Goal: Transaction & Acquisition: Purchase product/service

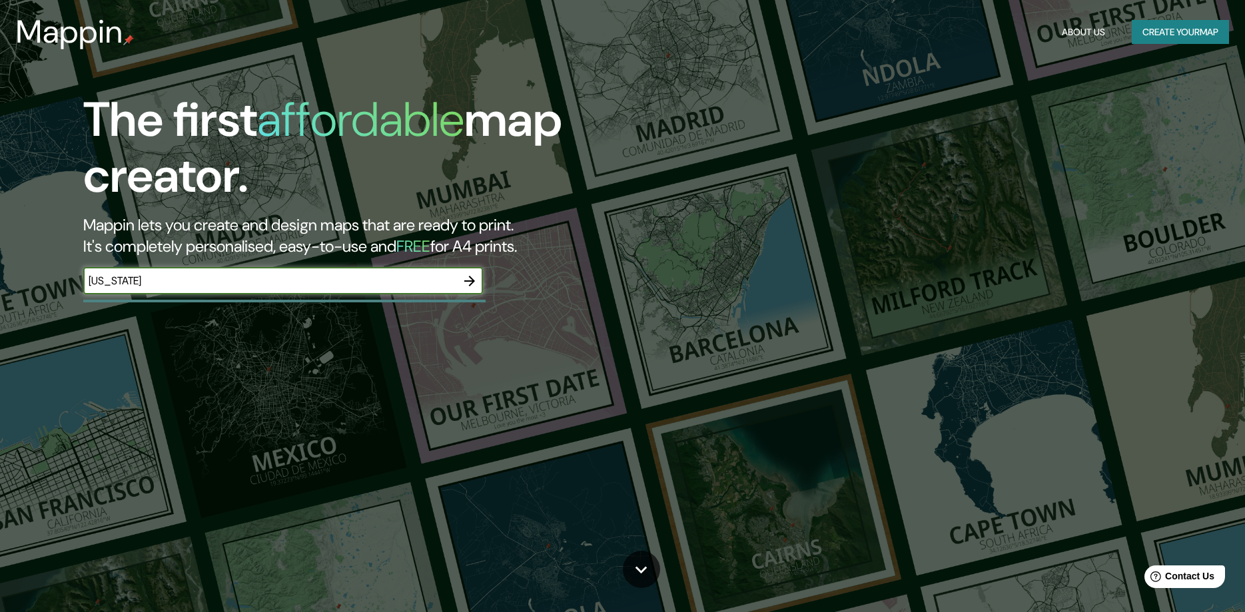
type input "[US_STATE]"
click at [471, 278] on icon "button" at bounding box center [469, 281] width 11 height 11
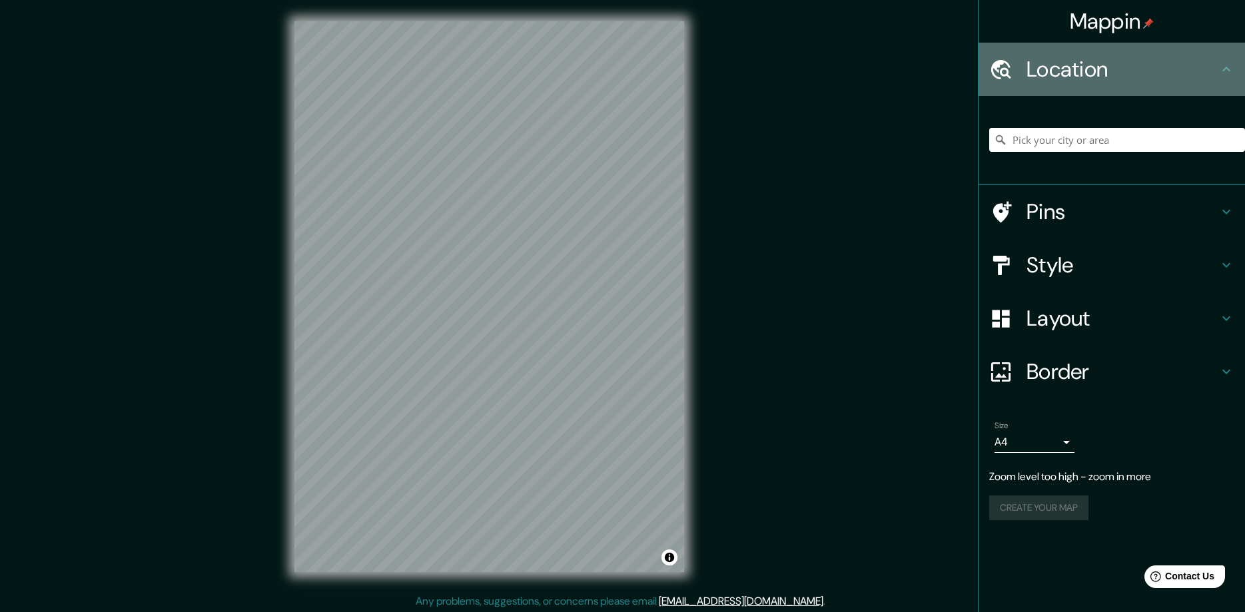
click at [1085, 79] on h4 "Location" at bounding box center [1123, 69] width 192 height 27
click at [1215, 67] on h4 "Location" at bounding box center [1123, 69] width 192 height 27
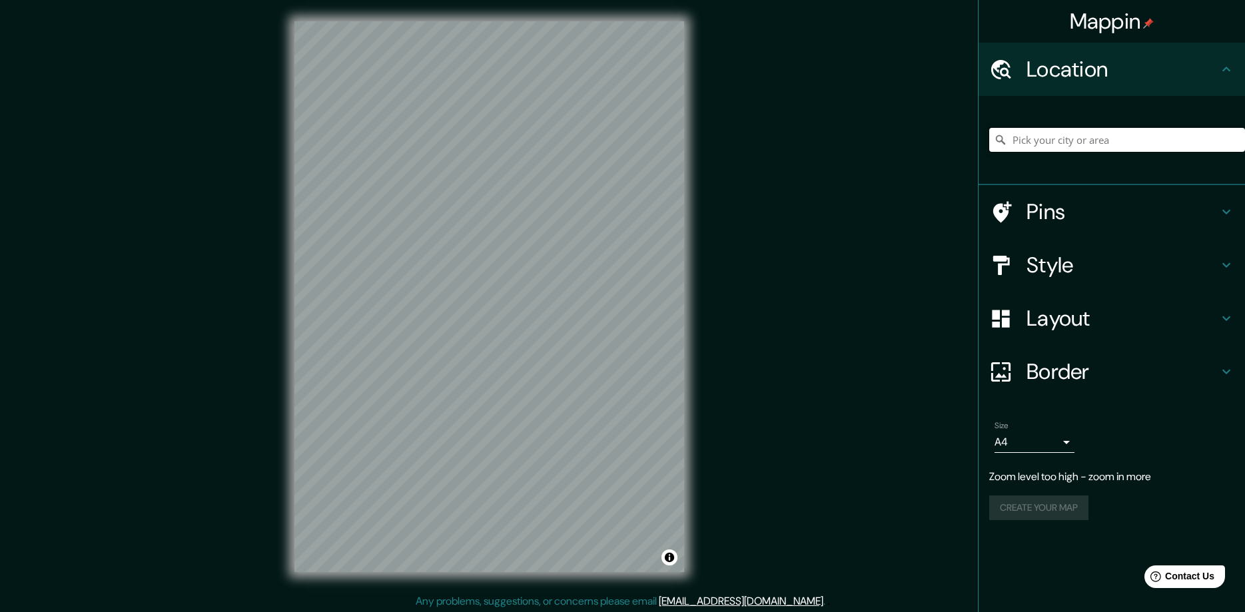
click at [1140, 138] on input "Pick your city or area" at bounding box center [1117, 140] width 256 height 24
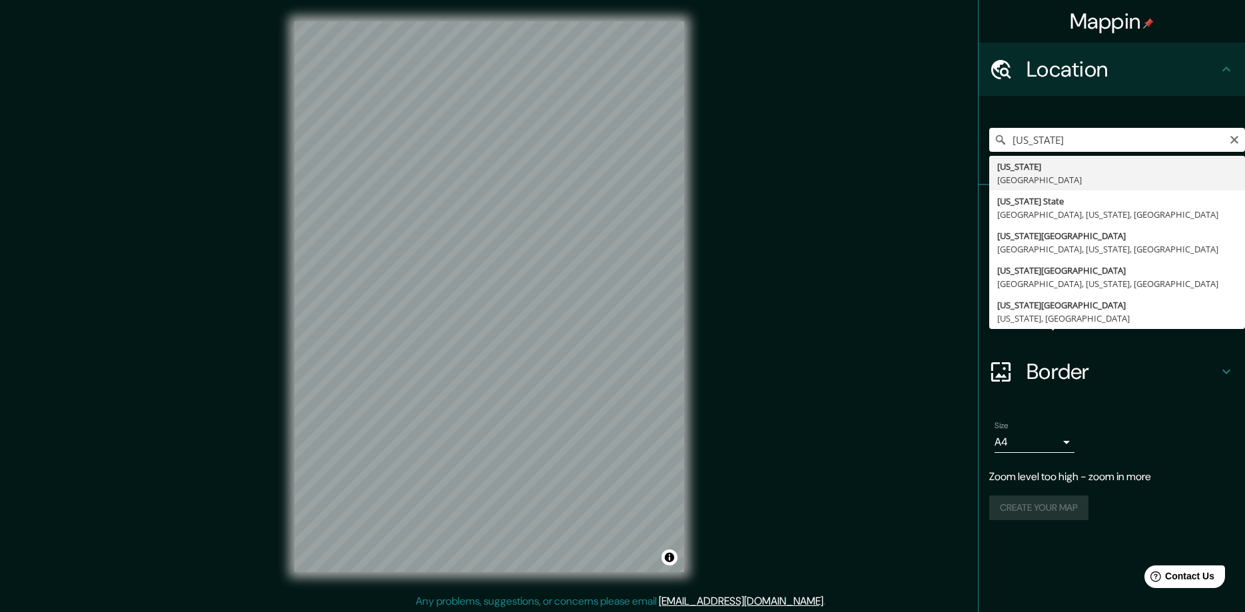
type input "[US_STATE], [GEOGRAPHIC_DATA]"
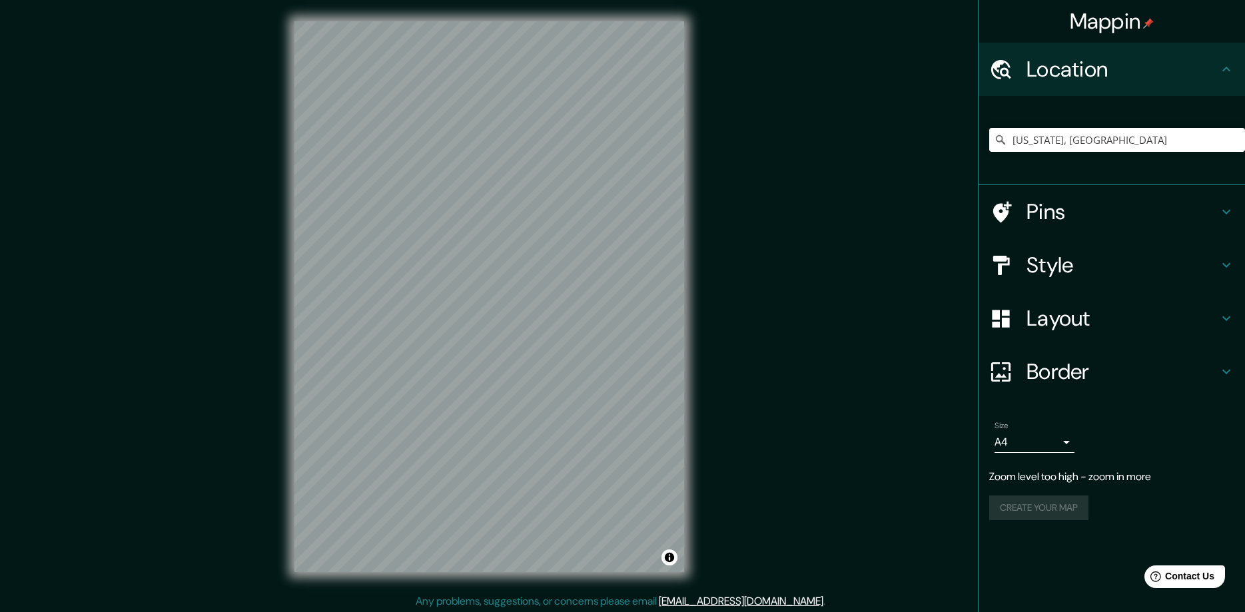
click at [1095, 376] on h4 "Border" at bounding box center [1123, 371] width 192 height 27
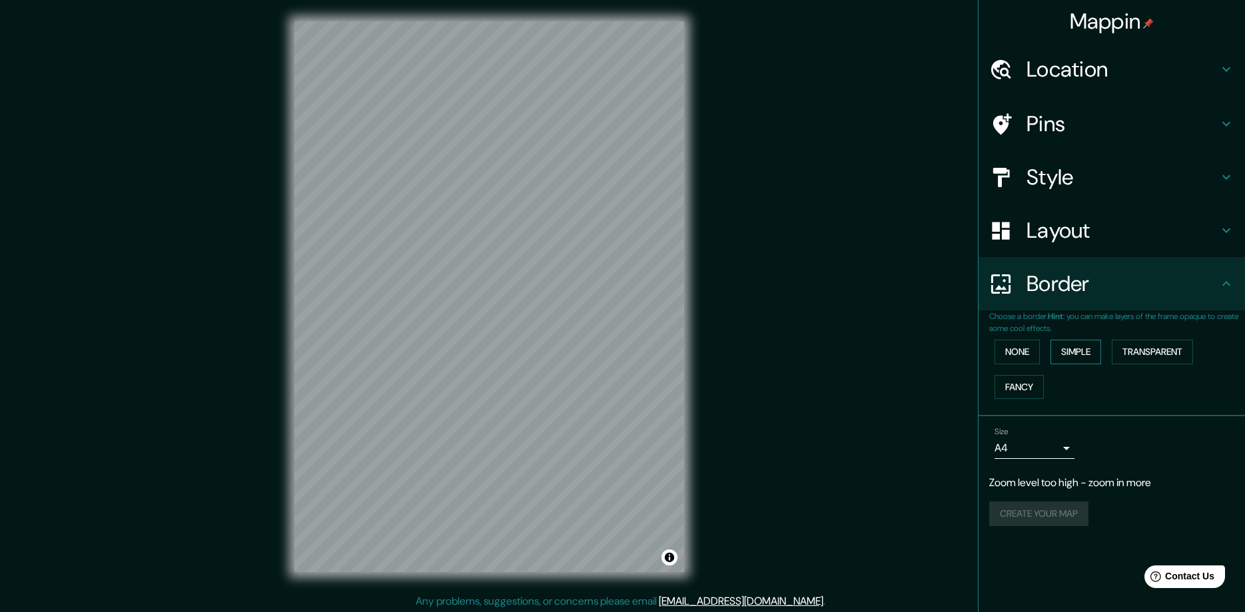
click at [1076, 354] on button "Simple" at bounding box center [1076, 352] width 51 height 25
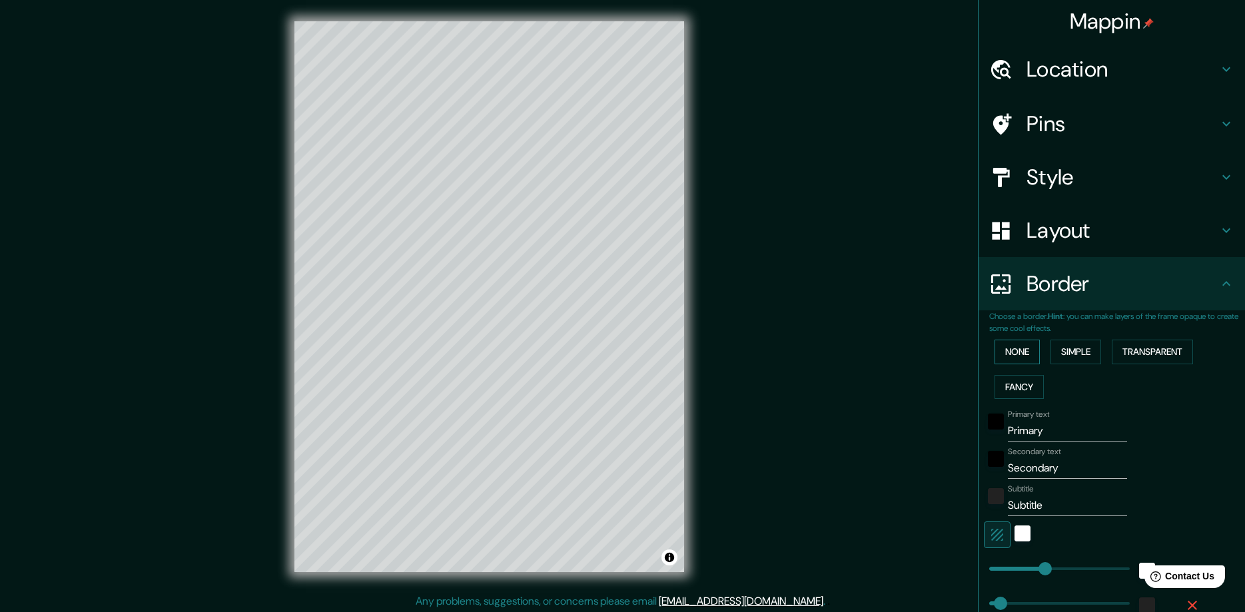
click at [1029, 356] on button "None" at bounding box center [1017, 352] width 45 height 25
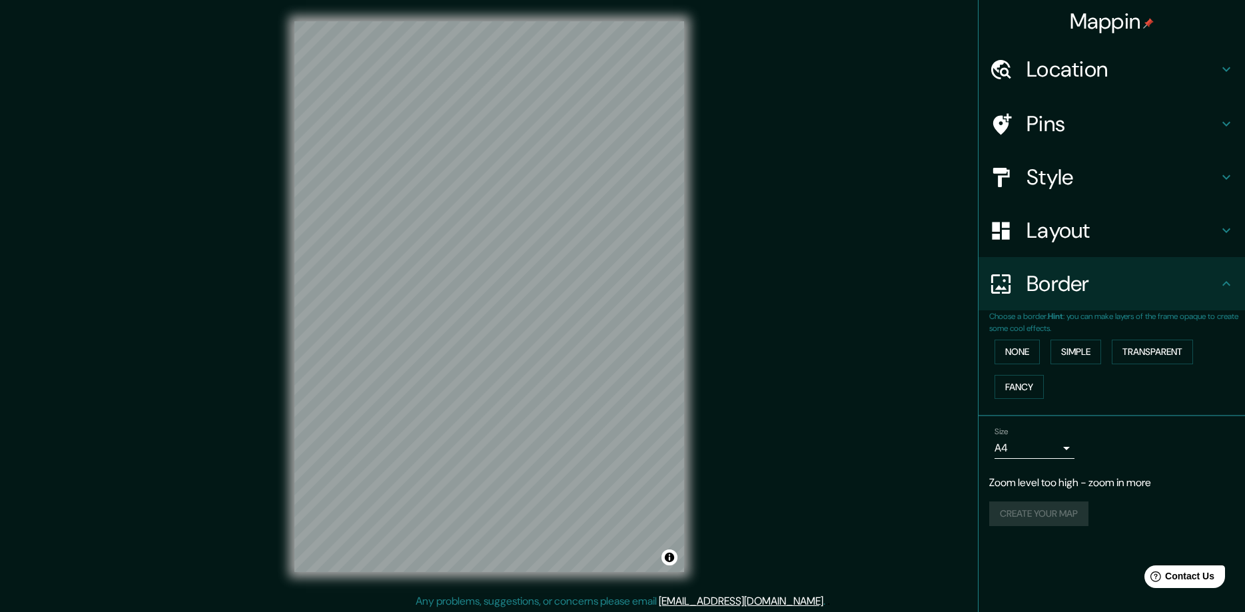
click at [1047, 233] on h4 "Layout" at bounding box center [1123, 230] width 192 height 27
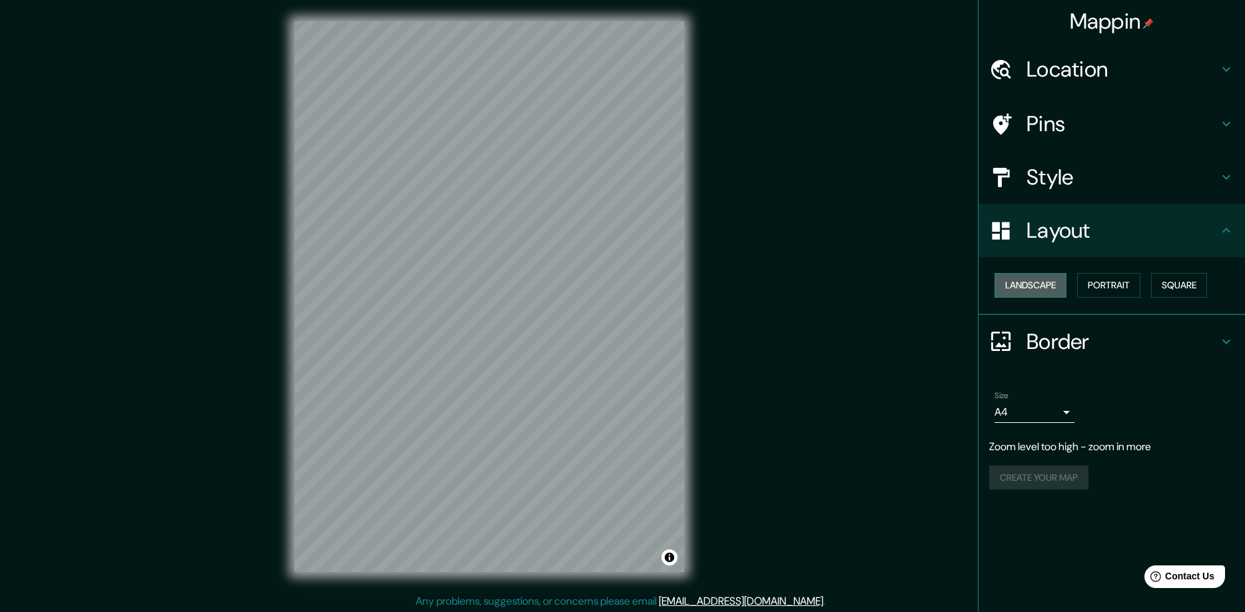
click at [1032, 276] on button "Landscape" at bounding box center [1031, 285] width 72 height 25
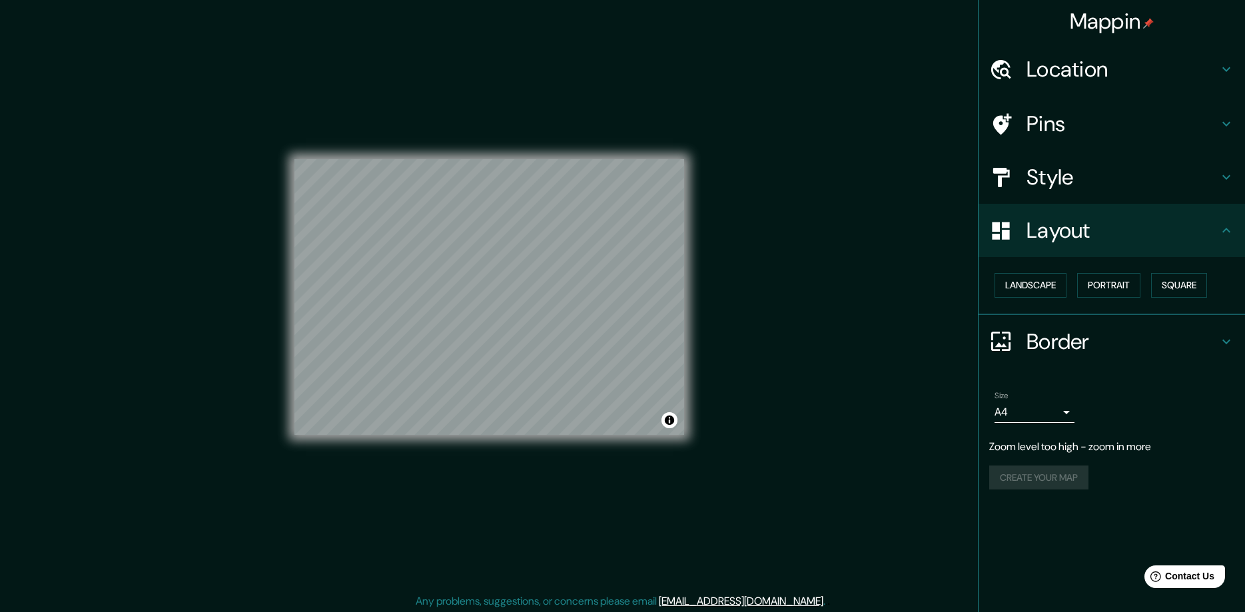
click at [696, 298] on div "© Mapbox © OpenStreetMap Improve this map" at bounding box center [489, 297] width 432 height 594
click at [1053, 130] on h4 "Pins" at bounding box center [1123, 124] width 192 height 27
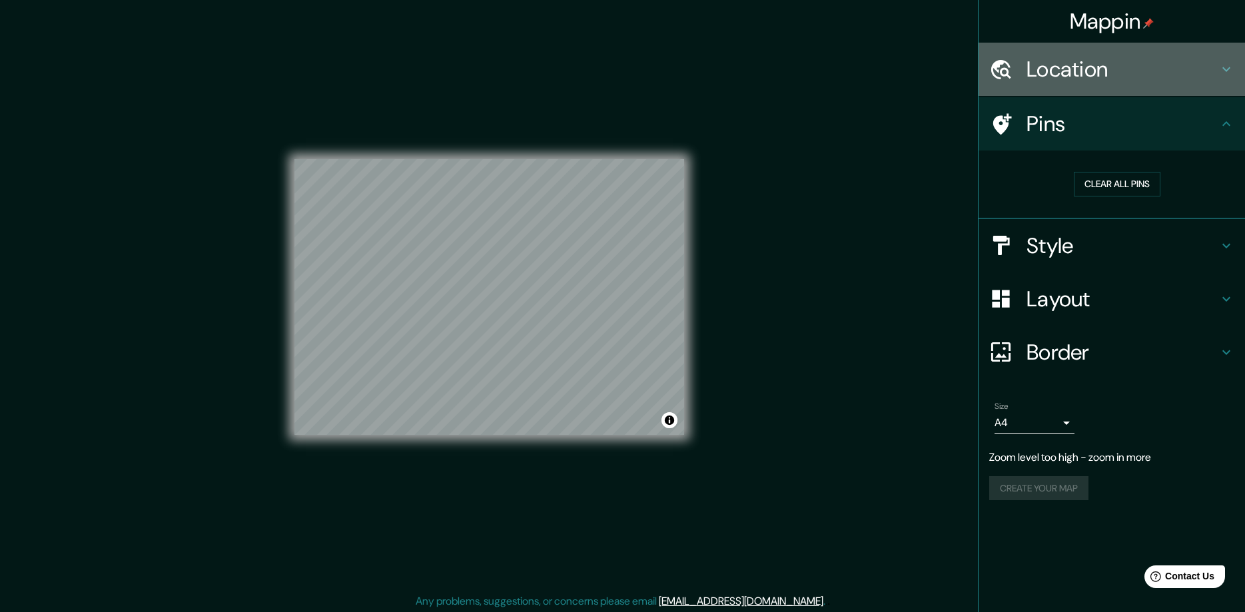
click at [1064, 83] on h4 "Location" at bounding box center [1123, 69] width 192 height 27
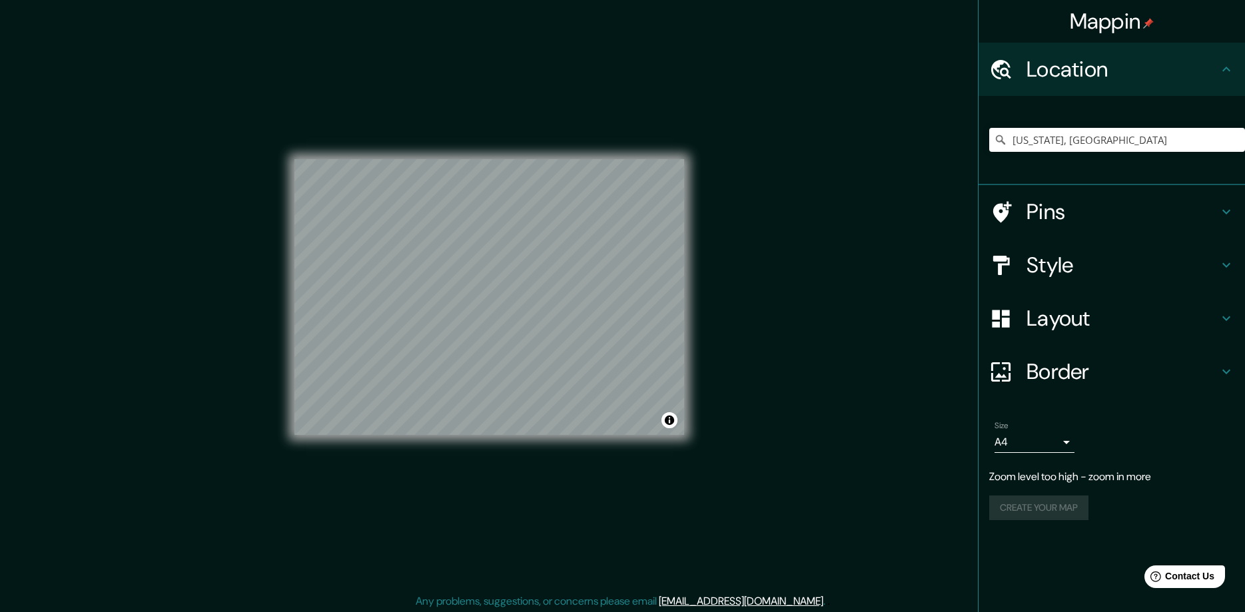
click at [1071, 515] on div "Create your map" at bounding box center [1111, 508] width 245 height 25
click at [1087, 211] on h4 "Pins" at bounding box center [1123, 212] width 192 height 27
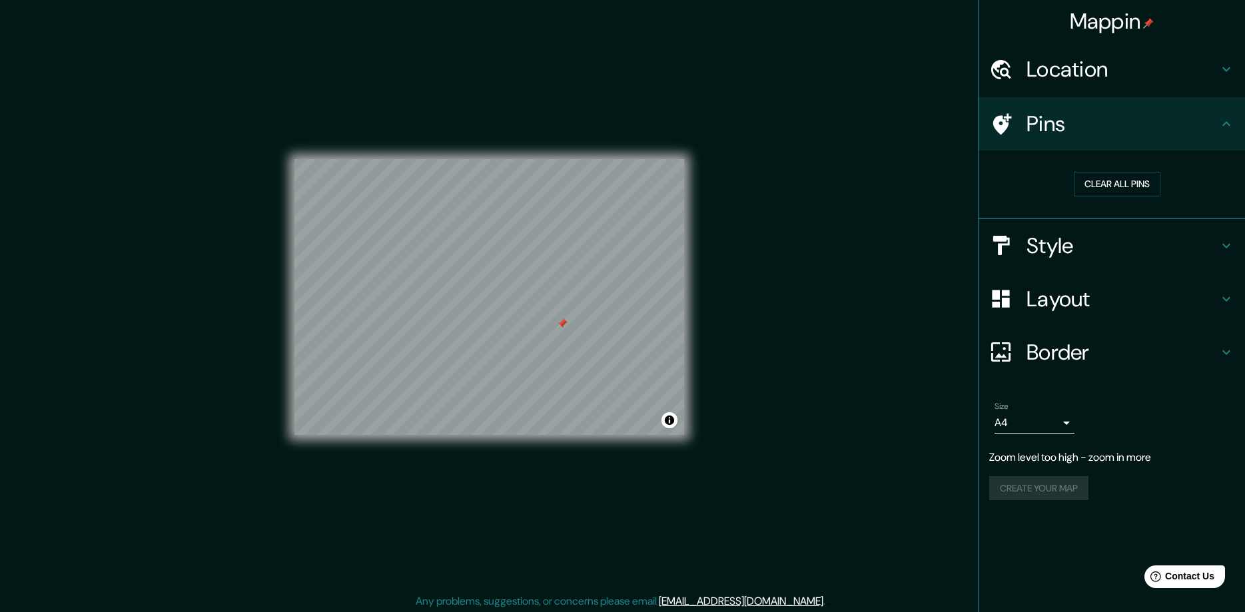
click at [999, 127] on icon at bounding box center [1002, 123] width 19 height 21
click at [572, 409] on div "Mappin Location [US_STATE], [GEOGRAPHIC_DATA] Pins Clear all pins Style Layout …" at bounding box center [622, 307] width 1245 height 615
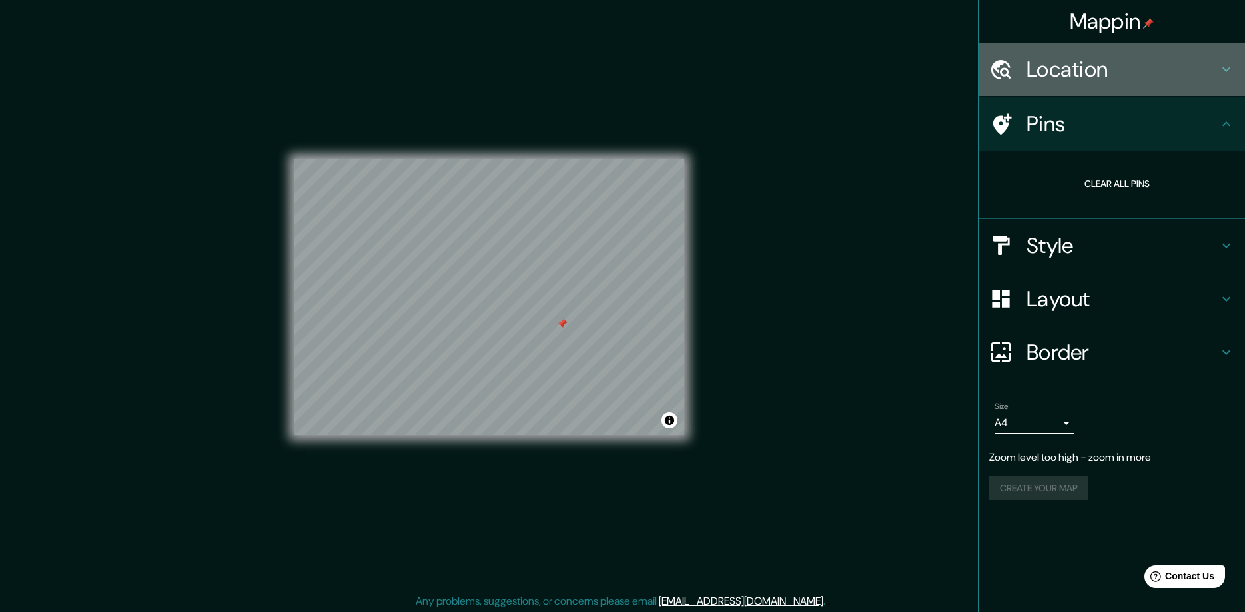
click at [1093, 51] on div "Location" at bounding box center [1112, 69] width 267 height 53
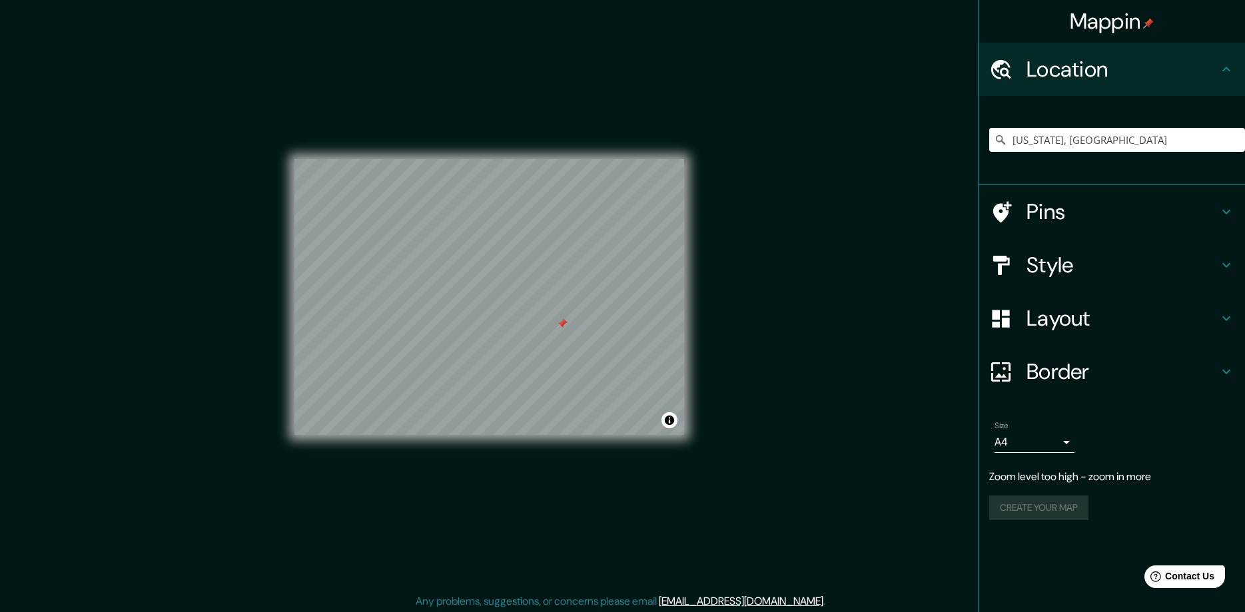
click at [907, 227] on div "Mappin Location [US_STATE], [GEOGRAPHIC_DATA] Pins Style Layout Border Choose a…" at bounding box center [622, 307] width 1245 height 615
click at [891, 239] on div "Mappin Location [US_STATE], [GEOGRAPHIC_DATA] Pins Style Layout Border Choose a…" at bounding box center [622, 307] width 1245 height 615
click at [1067, 445] on body "Mappin Location [US_STATE], [GEOGRAPHIC_DATA] Pins Style Layout Border Choose a…" at bounding box center [622, 306] width 1245 height 612
click at [1067, 445] on div at bounding box center [622, 306] width 1245 height 612
click at [1074, 258] on h4 "Style" at bounding box center [1123, 265] width 192 height 27
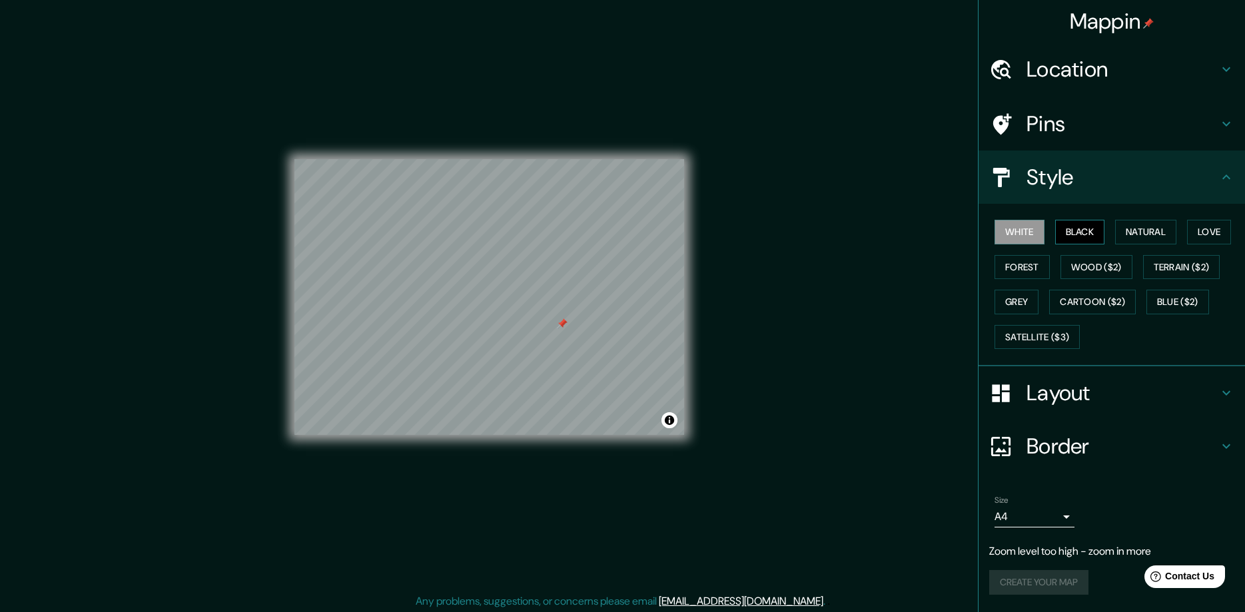
click at [1087, 239] on button "Black" at bounding box center [1080, 232] width 50 height 25
click at [1023, 241] on button "White" at bounding box center [1020, 232] width 50 height 25
click at [1149, 235] on button "Natural" at bounding box center [1145, 232] width 61 height 25
click at [1080, 73] on h4 "Location" at bounding box center [1123, 69] width 192 height 27
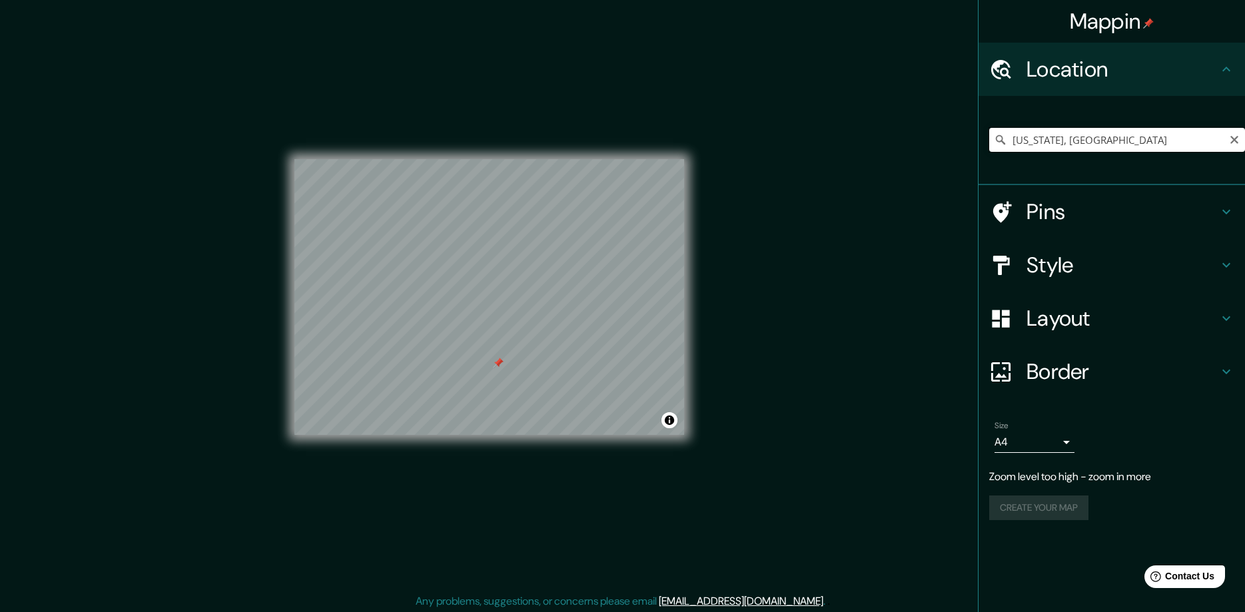
click at [1095, 147] on input "[US_STATE], [GEOGRAPHIC_DATA]" at bounding box center [1117, 140] width 256 height 24
click at [1233, 141] on icon "Clear" at bounding box center [1235, 140] width 8 height 8
click at [592, 371] on div at bounding box center [593, 371] width 11 height 11
click at [568, 374] on div at bounding box center [567, 374] width 11 height 11
click at [1102, 137] on input "Pick your city or area" at bounding box center [1117, 140] width 256 height 24
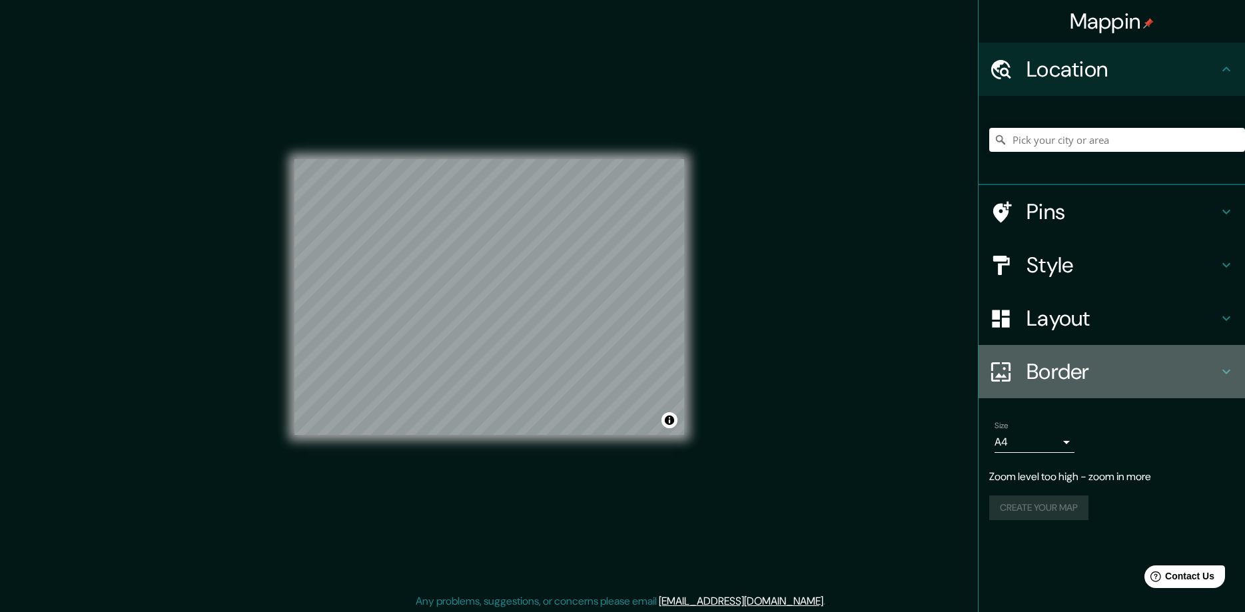
click at [1089, 368] on h4 "Border" at bounding box center [1123, 371] width 192 height 27
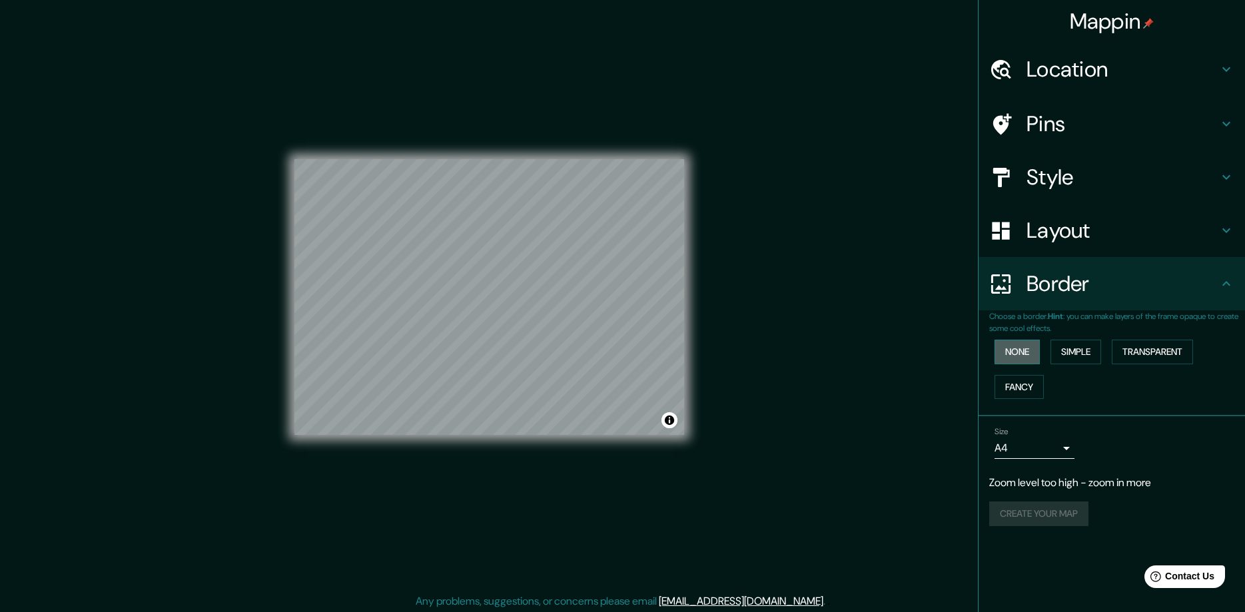
click at [1031, 355] on button "None" at bounding box center [1017, 352] width 45 height 25
click at [1077, 356] on button "Simple" at bounding box center [1076, 352] width 51 height 25
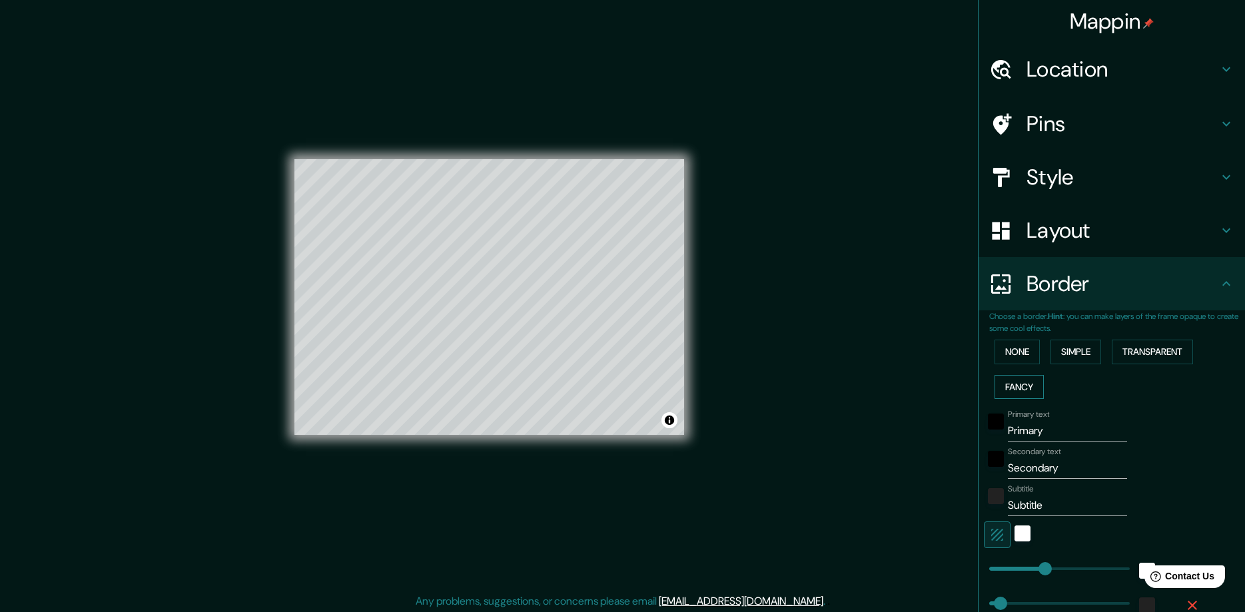
click at [1031, 378] on button "Fancy" at bounding box center [1019, 387] width 49 height 25
click at [1032, 344] on button "None" at bounding box center [1017, 352] width 45 height 25
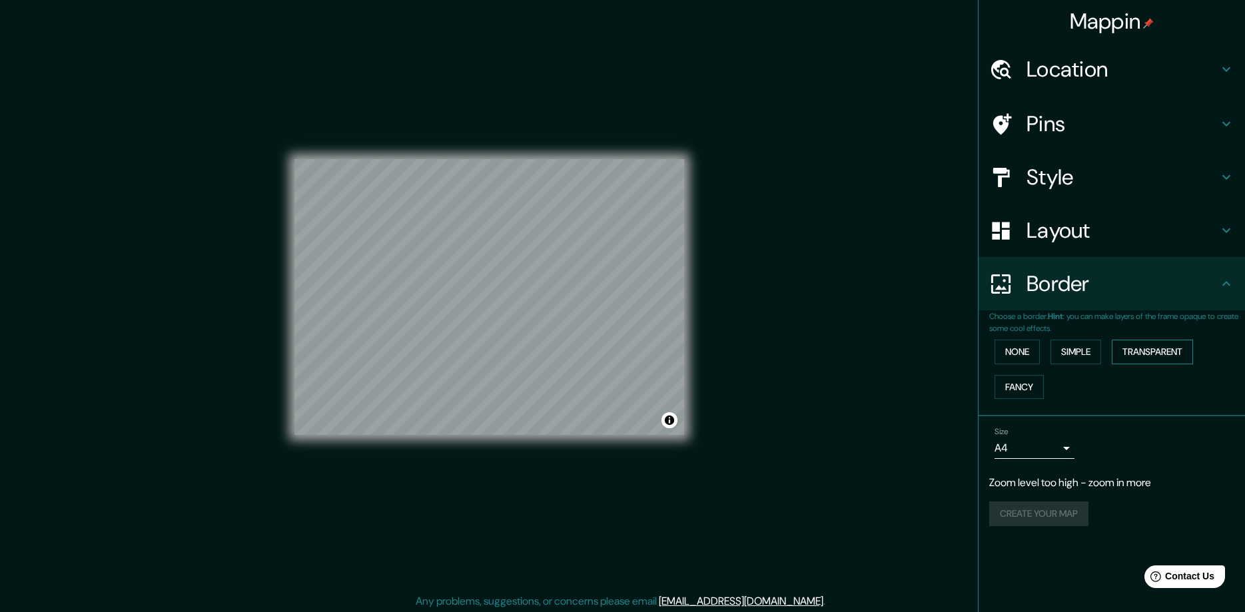
click at [1143, 346] on button "Transparent" at bounding box center [1152, 352] width 81 height 25
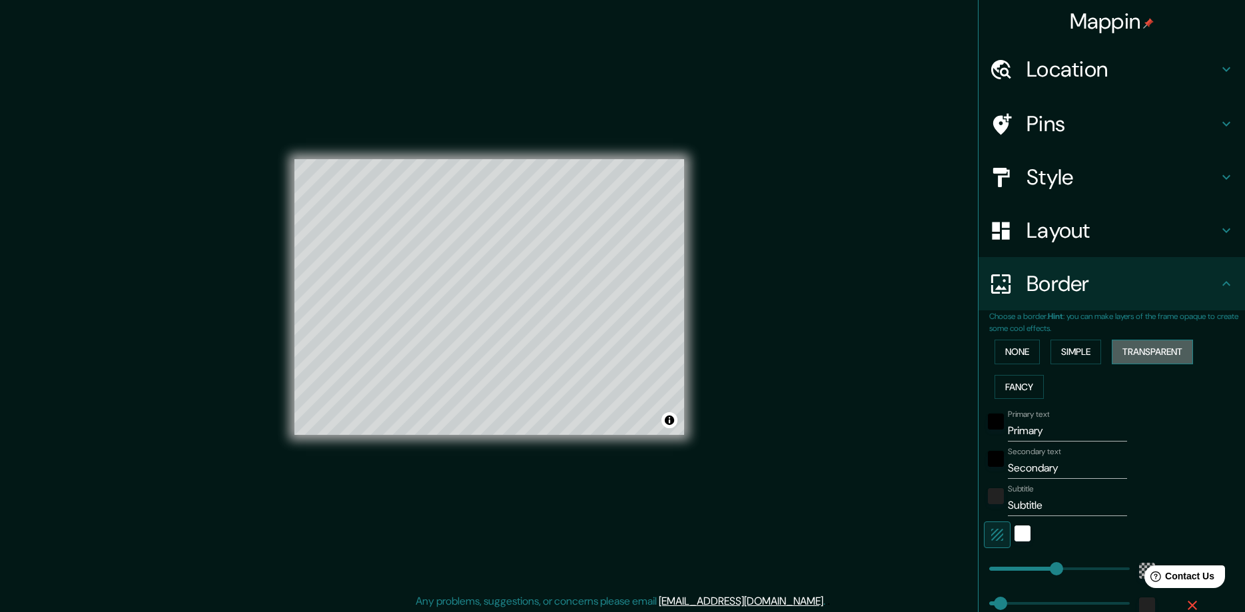
click at [1145, 346] on button "Transparent" at bounding box center [1152, 352] width 81 height 25
type input "281"
type input "47"
click at [1031, 350] on button "None" at bounding box center [1017, 352] width 45 height 25
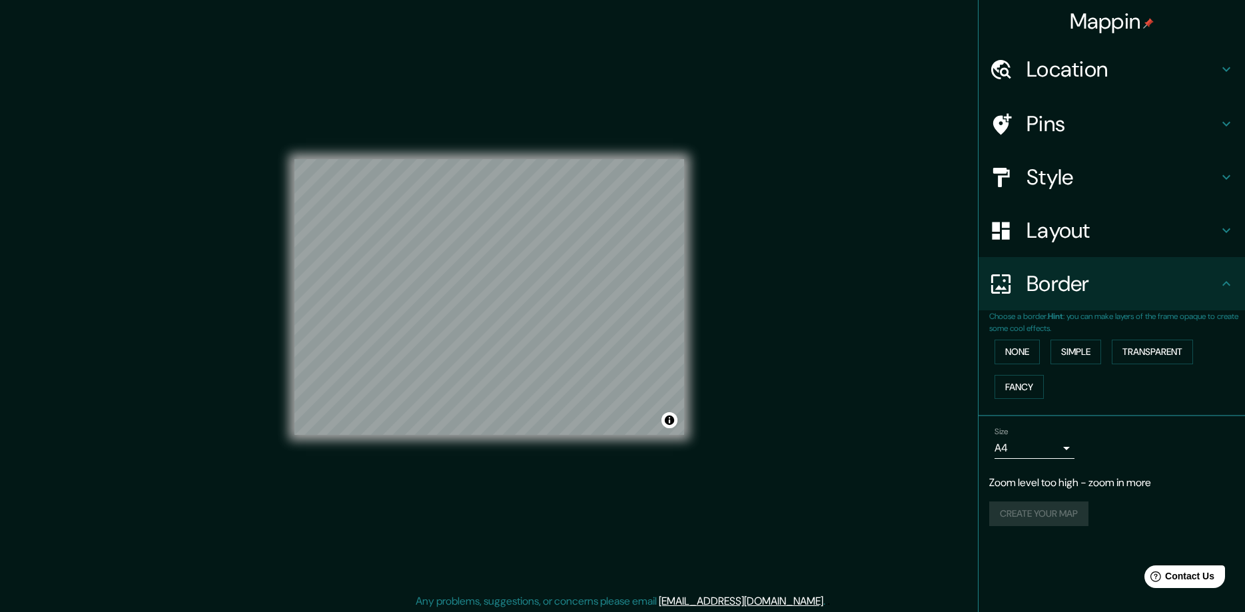
click at [1083, 232] on h4 "Layout" at bounding box center [1123, 230] width 192 height 27
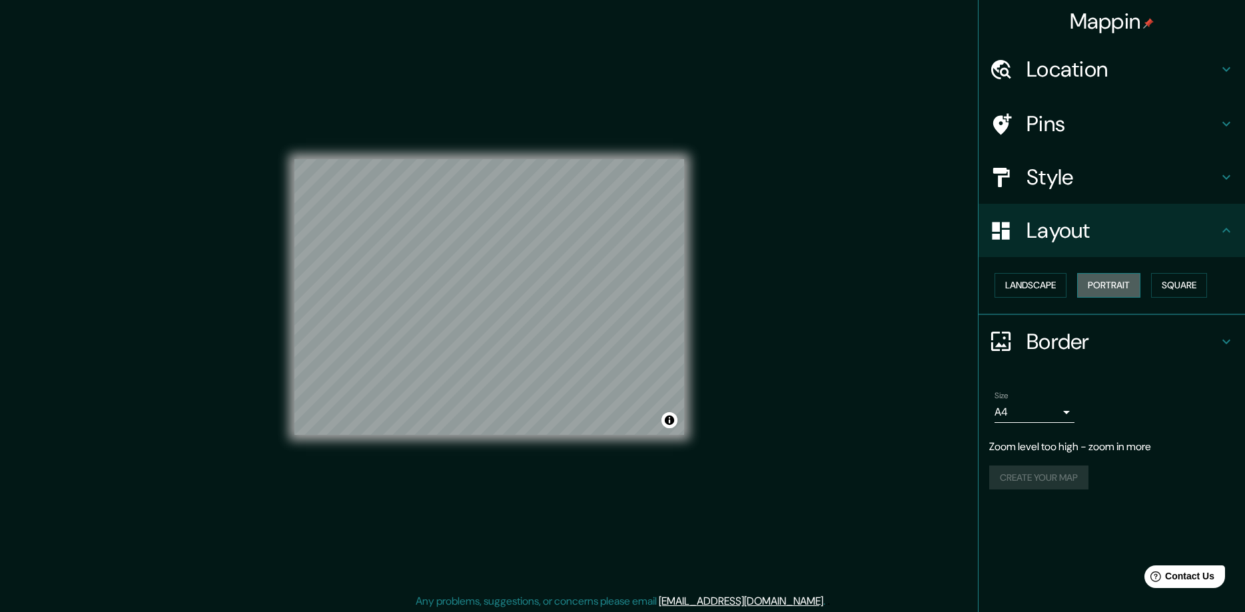
click at [1123, 291] on button "Portrait" at bounding box center [1108, 285] width 63 height 25
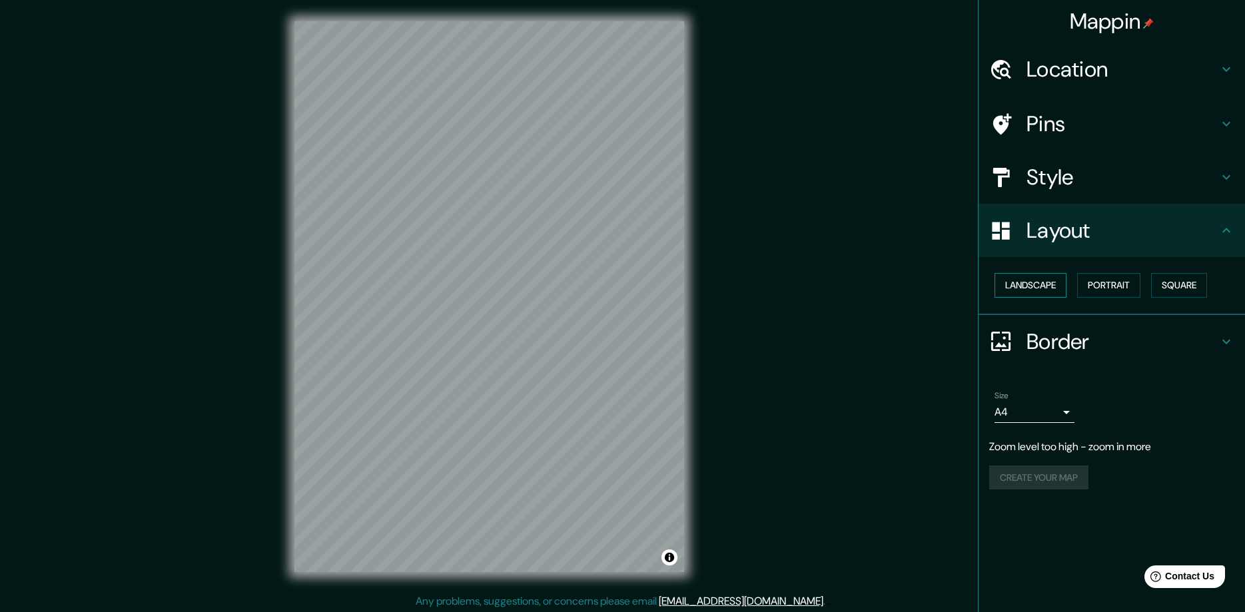
click at [1053, 288] on button "Landscape" at bounding box center [1031, 285] width 72 height 25
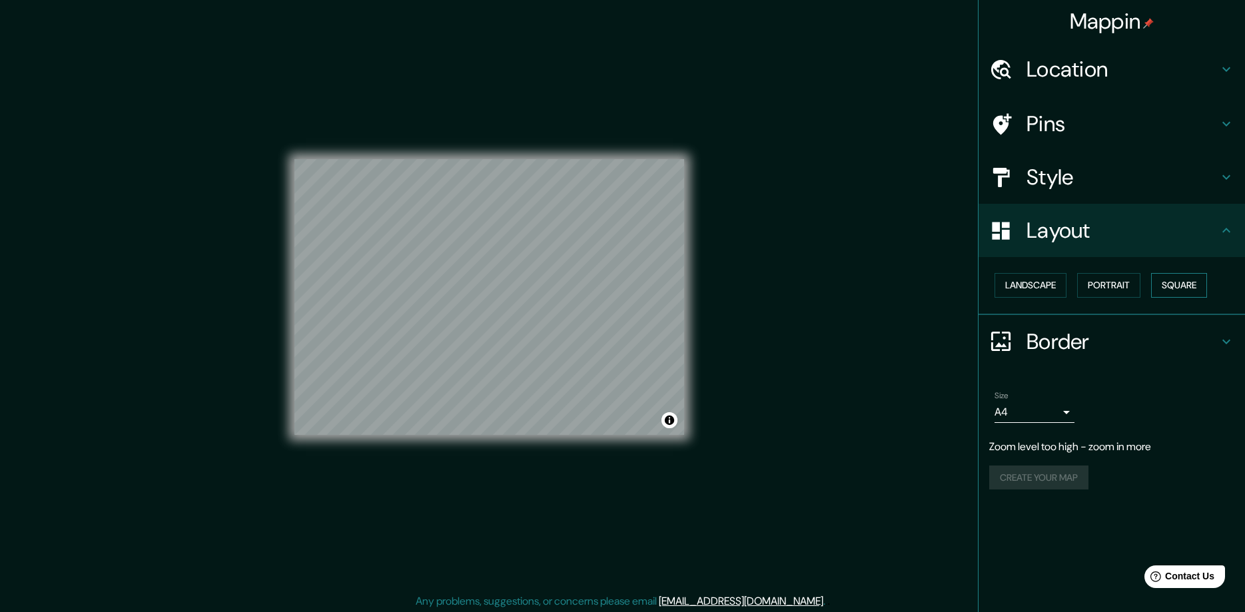
click at [1167, 289] on button "Square" at bounding box center [1179, 285] width 56 height 25
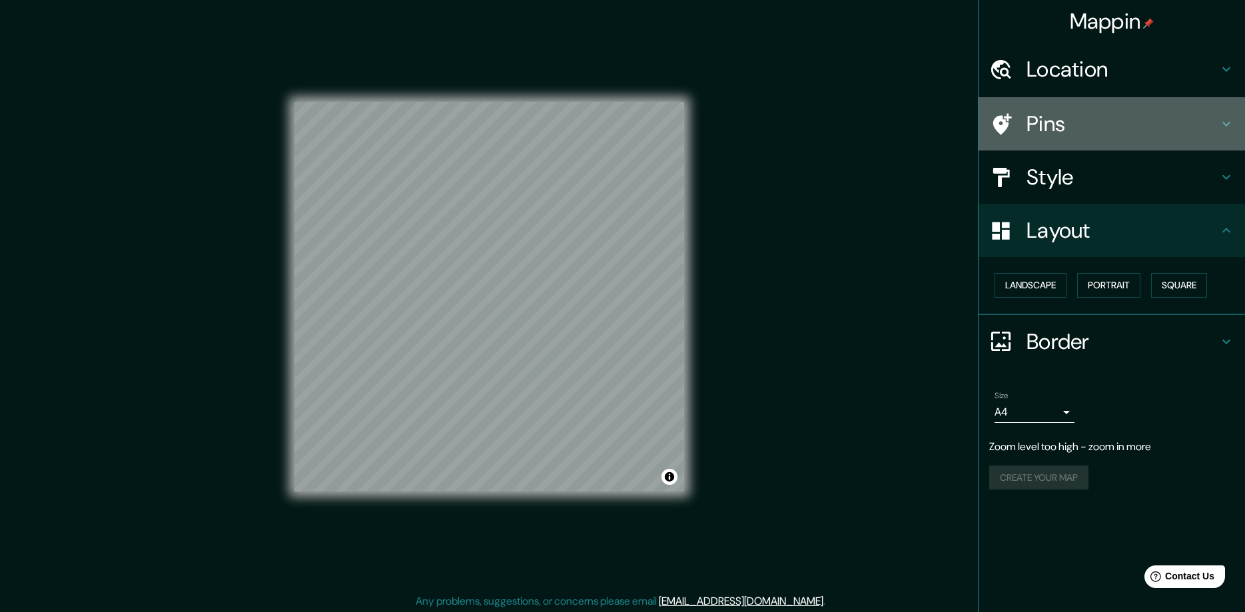
click at [1083, 117] on h4 "Pins" at bounding box center [1123, 124] width 192 height 27
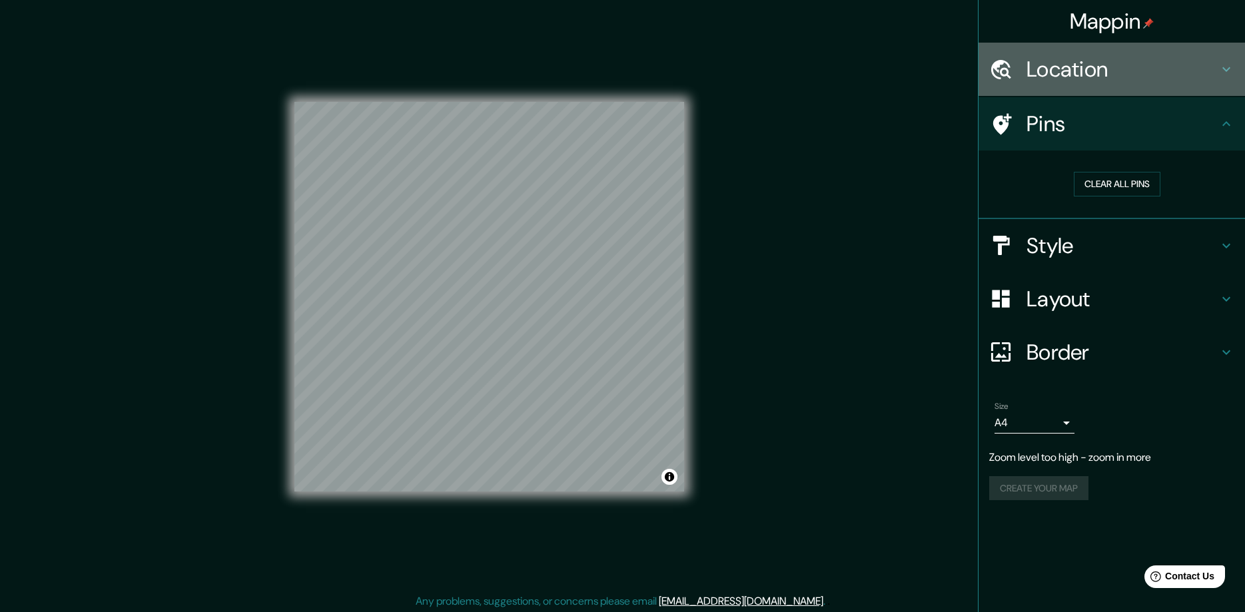
click at [1136, 71] on h4 "Location" at bounding box center [1123, 69] width 192 height 27
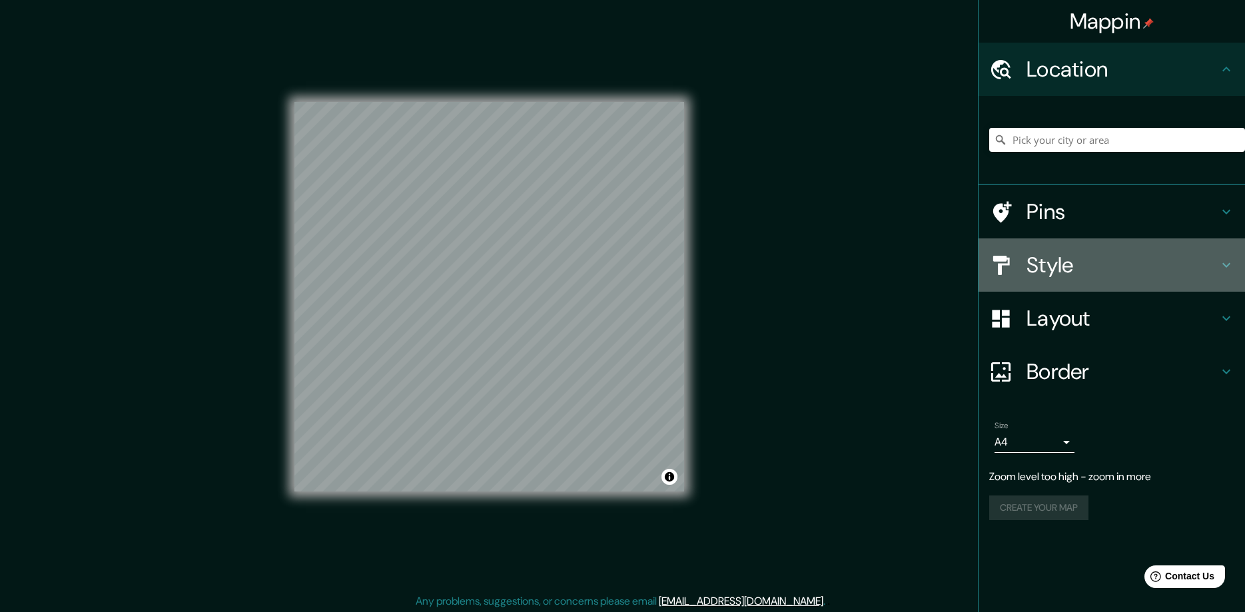
click at [1091, 257] on h4 "Style" at bounding box center [1123, 265] width 192 height 27
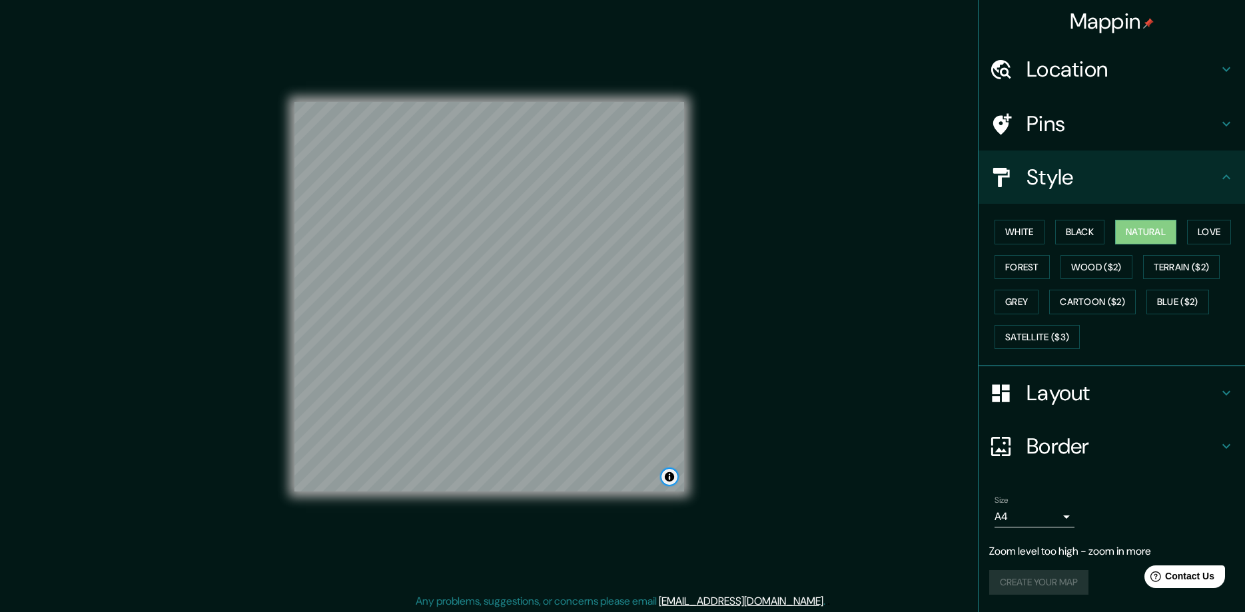
click at [672, 477] on button "Toggle attribution" at bounding box center [670, 477] width 16 height 16
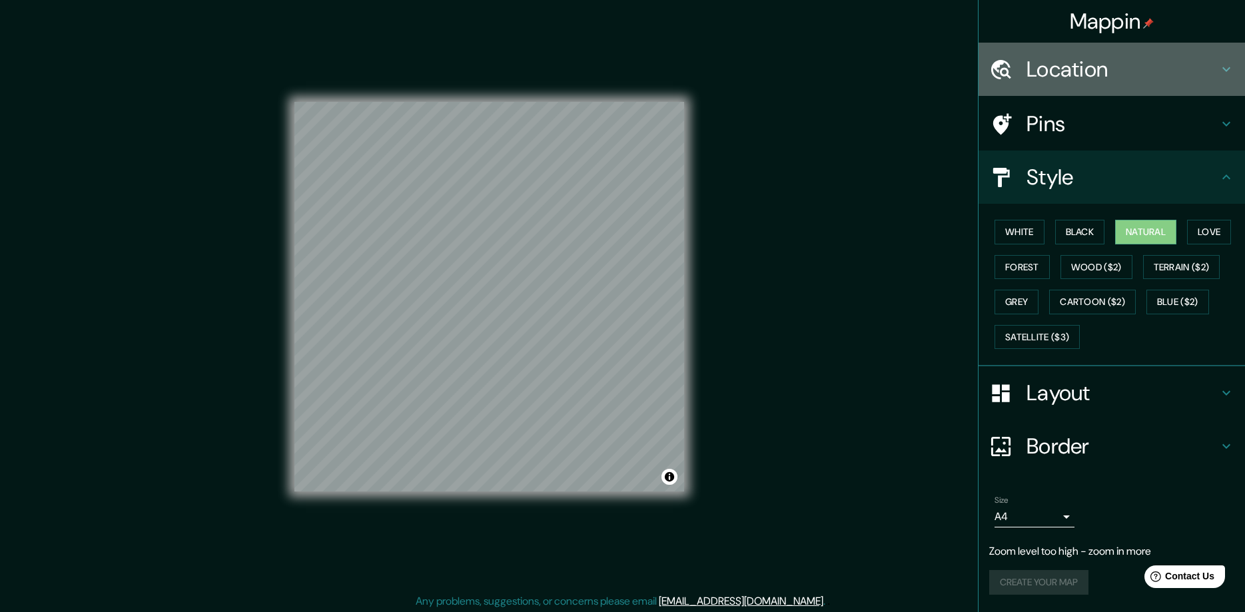
click at [1183, 74] on h4 "Location" at bounding box center [1123, 69] width 192 height 27
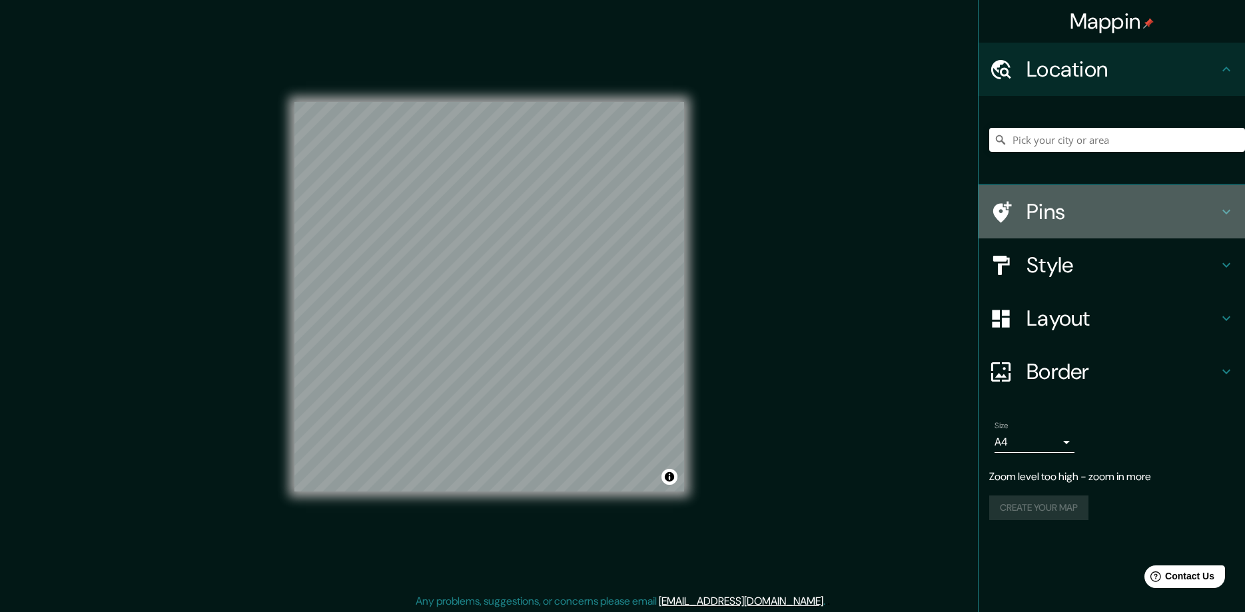
click at [1139, 216] on h4 "Pins" at bounding box center [1123, 212] width 192 height 27
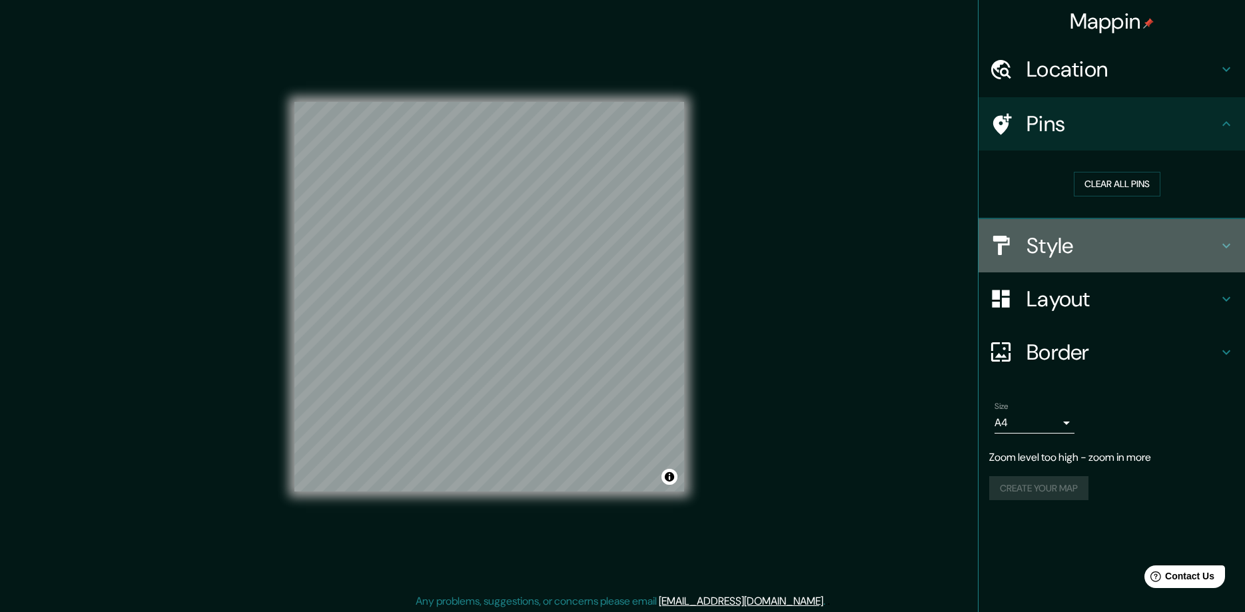
click at [1151, 242] on h4 "Style" at bounding box center [1123, 246] width 192 height 27
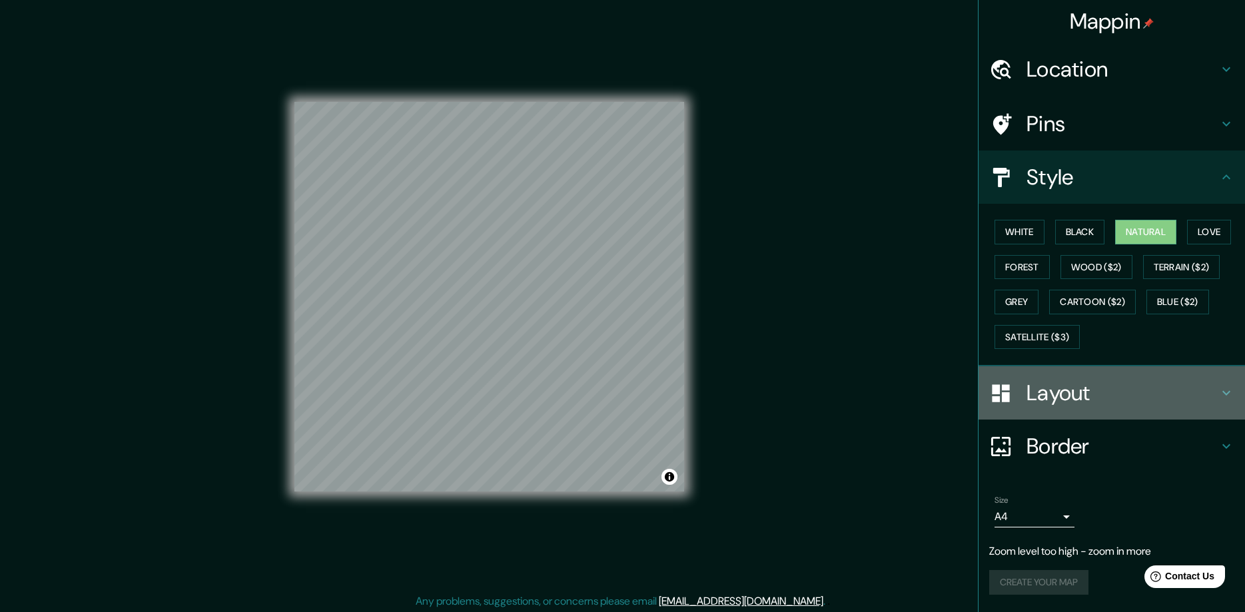
click at [1146, 374] on div "Layout" at bounding box center [1112, 392] width 267 height 53
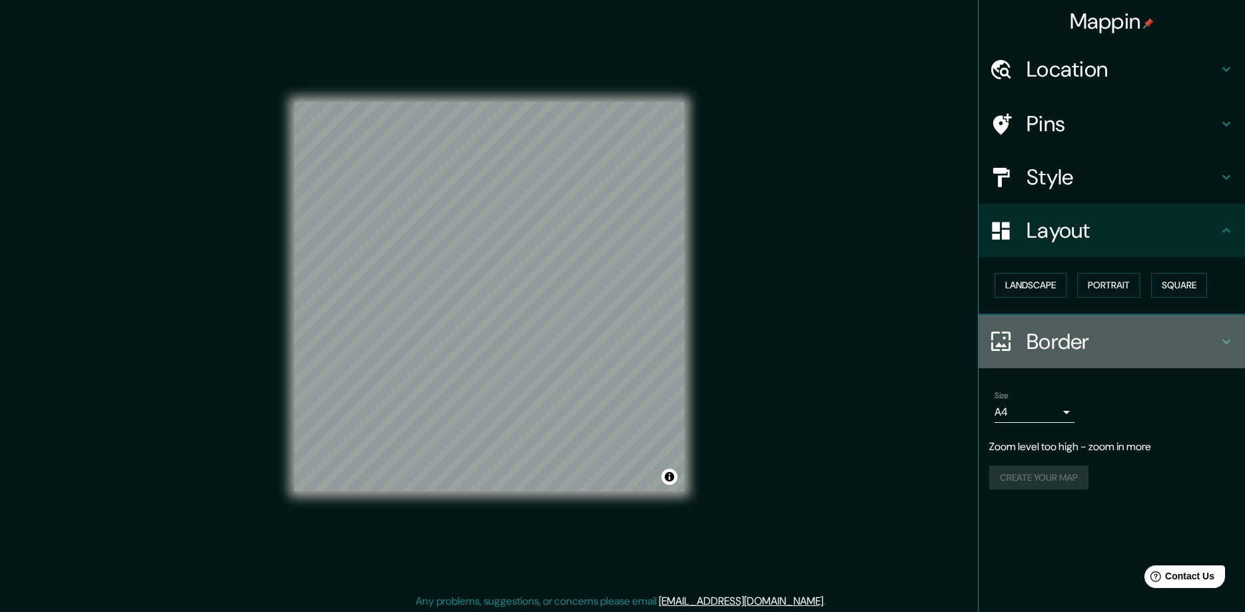
click at [1141, 348] on h4 "Border" at bounding box center [1123, 341] width 192 height 27
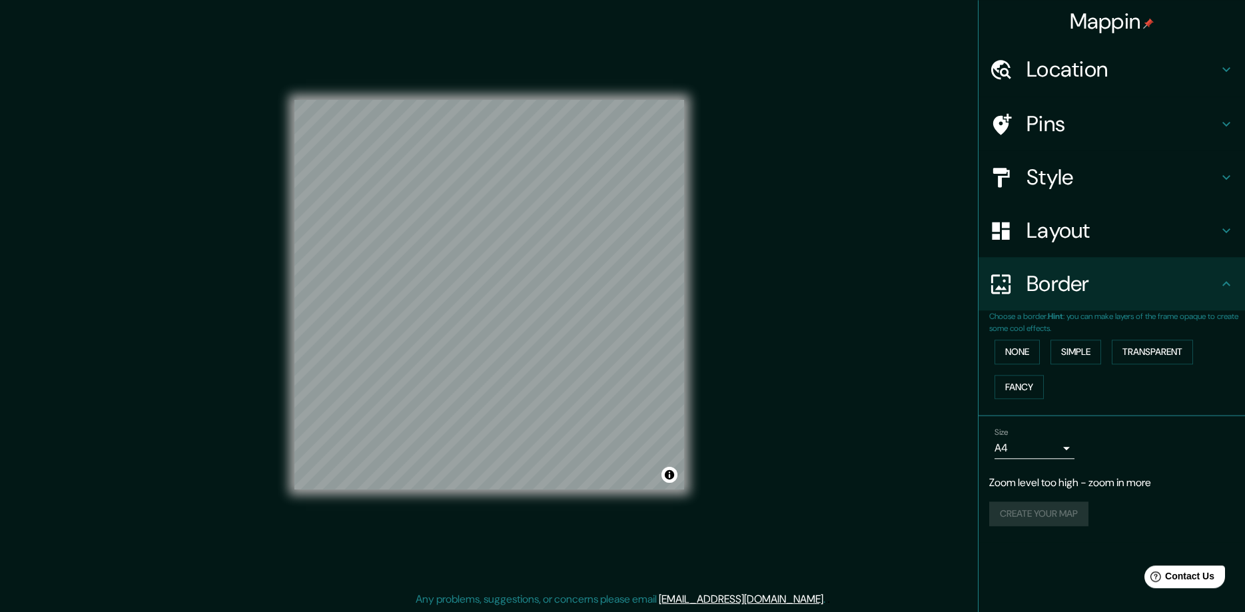
scroll to position [3, 0]
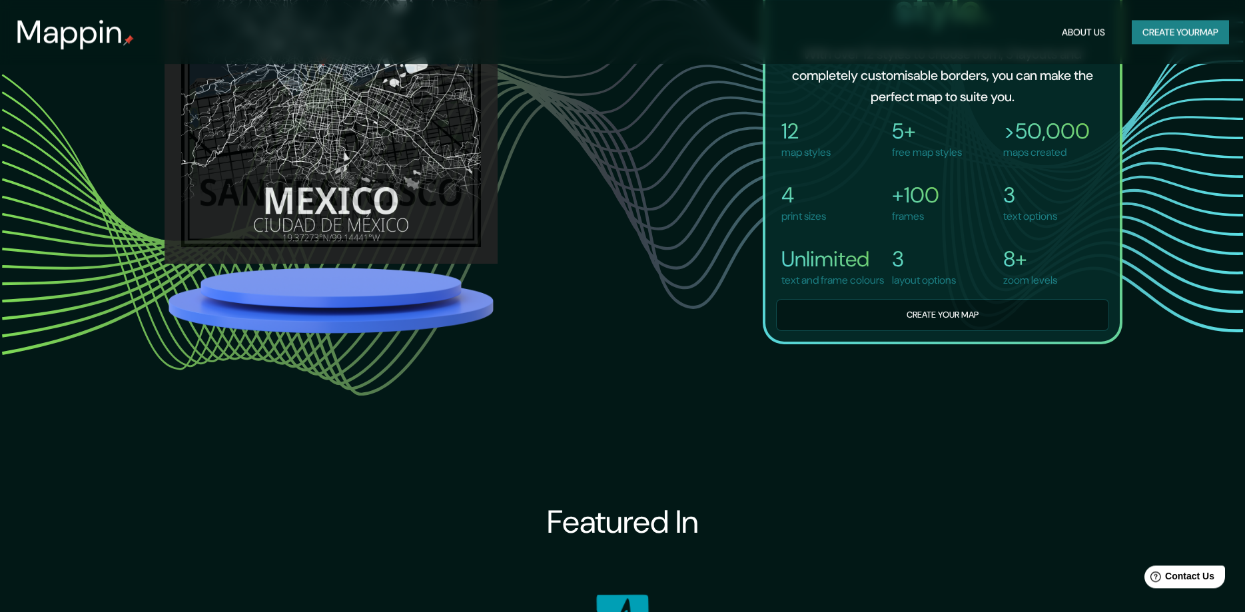
scroll to position [1359, 0]
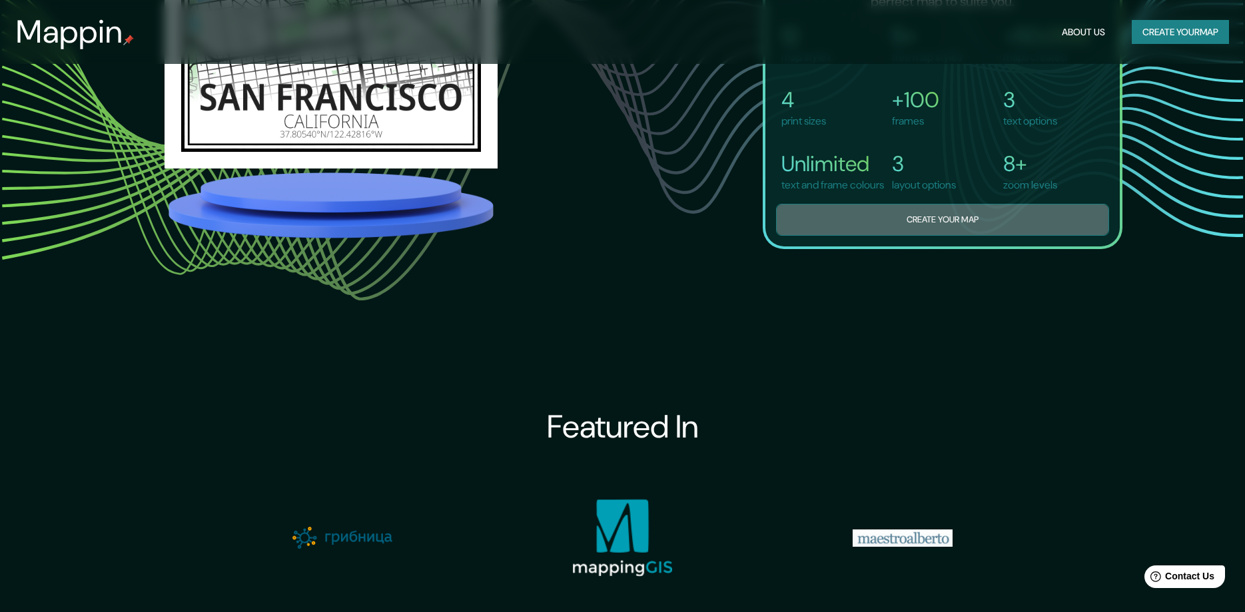
click at [929, 237] on button "Create your map" at bounding box center [942, 220] width 333 height 33
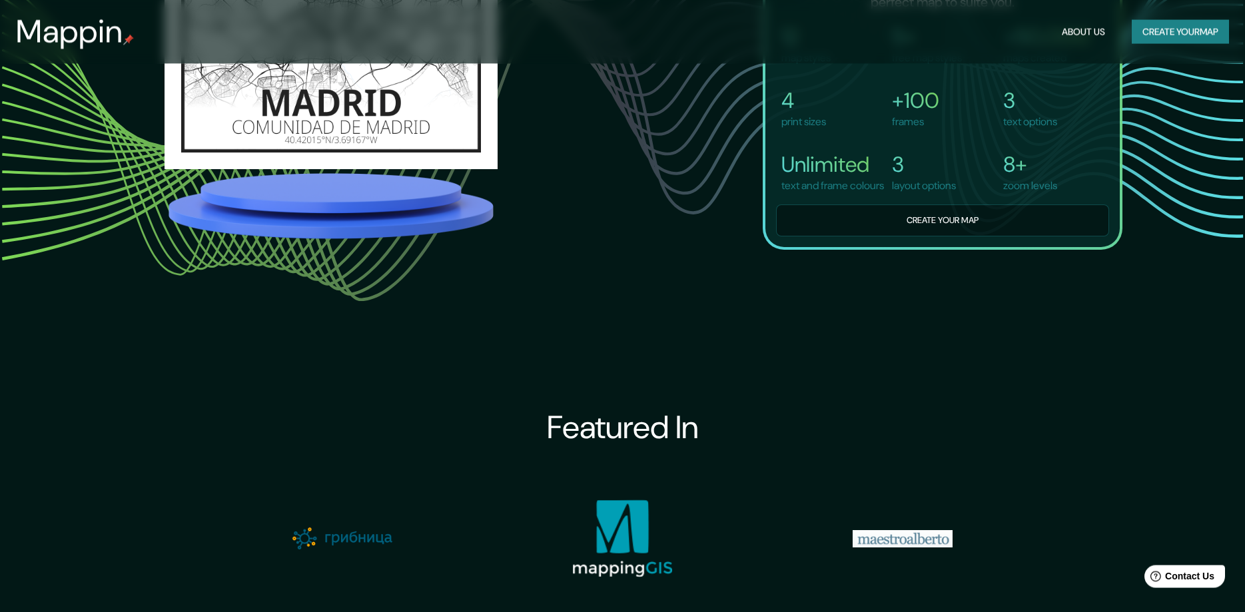
scroll to position [1359, 0]
